Goal: Entertainment & Leisure: Consume media (video, audio)

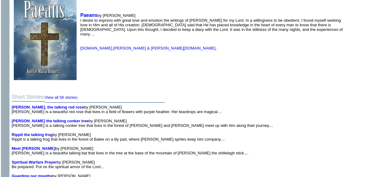
scroll to position [612, 0]
click at [69, 96] on link "View all 56 stories" at bounding box center [61, 98] width 32 height 5
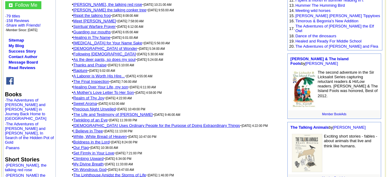
scroll to position [160, 0]
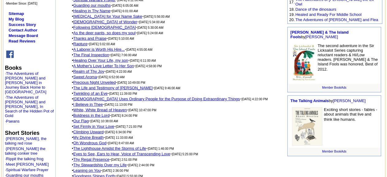
click at [101, 91] on link "Twinkling of an Eye" at bounding box center [90, 93] width 34 height 5
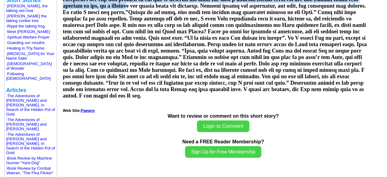
scroll to position [282, 0]
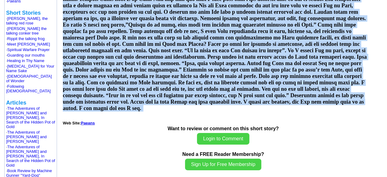
drag, startPoint x: 64, startPoint y: 28, endPoint x: 314, endPoint y: 116, distance: 264.8
click at [314, 116] on td "Twinkling of an Eye By Valerie M Boggess Last edited: Tuesday, July 4, 2006 Thi…" at bounding box center [223, 104] width 324 height 665
copy td "Twinkling of an Eye By Valerie M Boggess Last edited: Tuesday, July 4, 2006 Thi…"
